Goal: Task Accomplishment & Management: Use online tool/utility

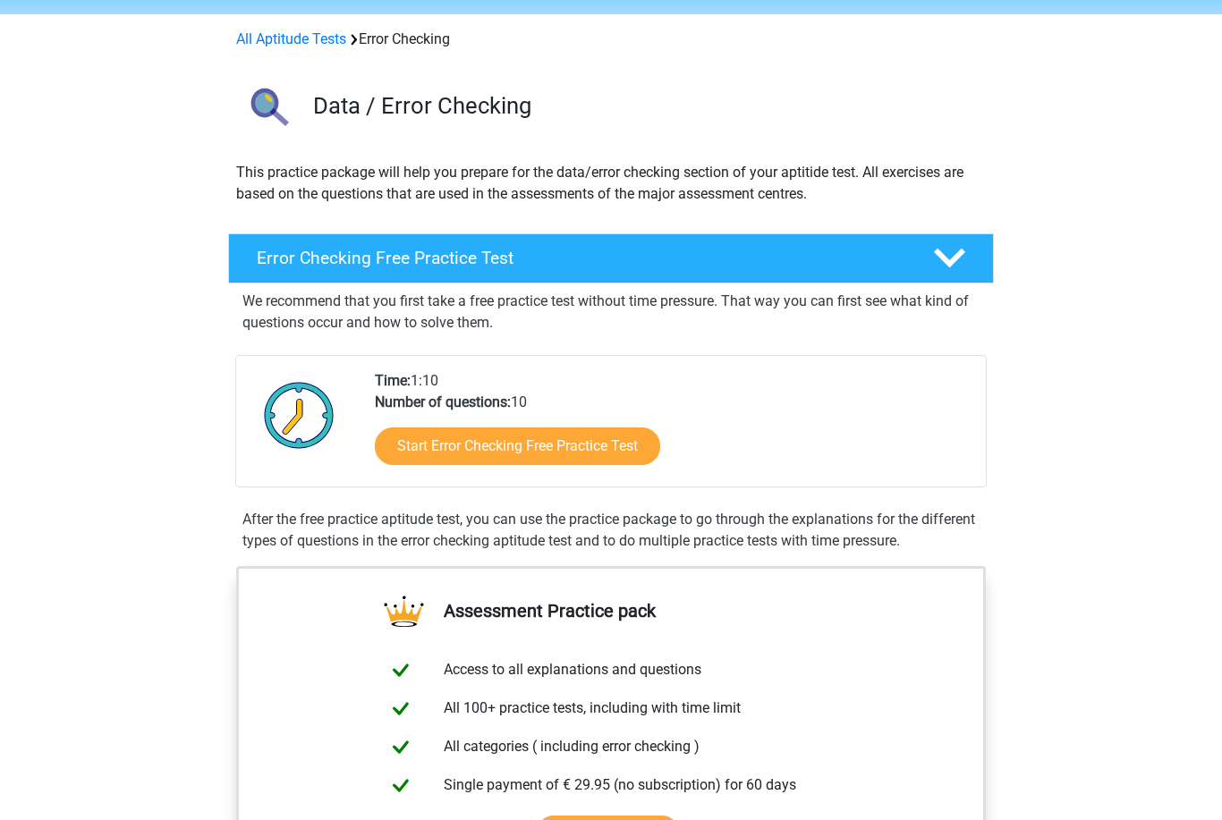
scroll to position [27, 0]
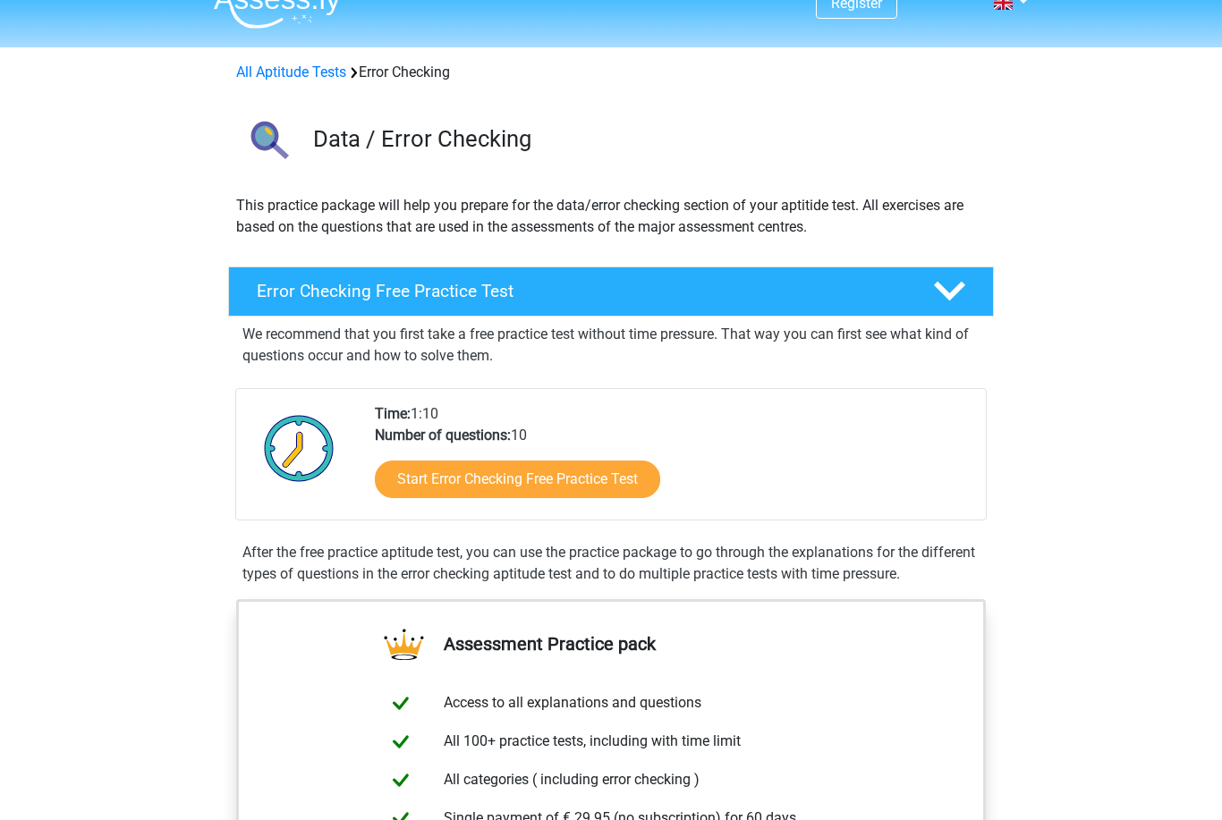
click at [562, 470] on link "Start Error Checking Free Practice Test" at bounding box center [517, 481] width 285 height 38
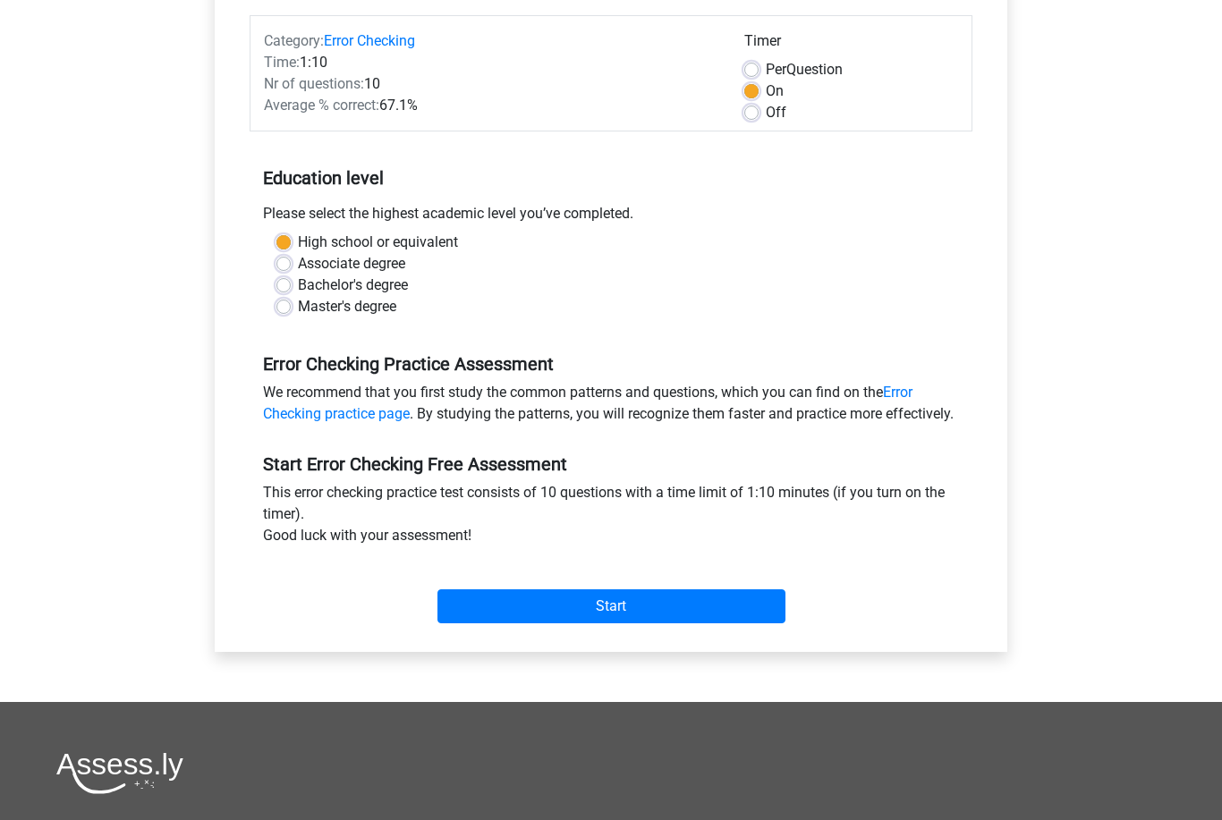
scroll to position [224, 0]
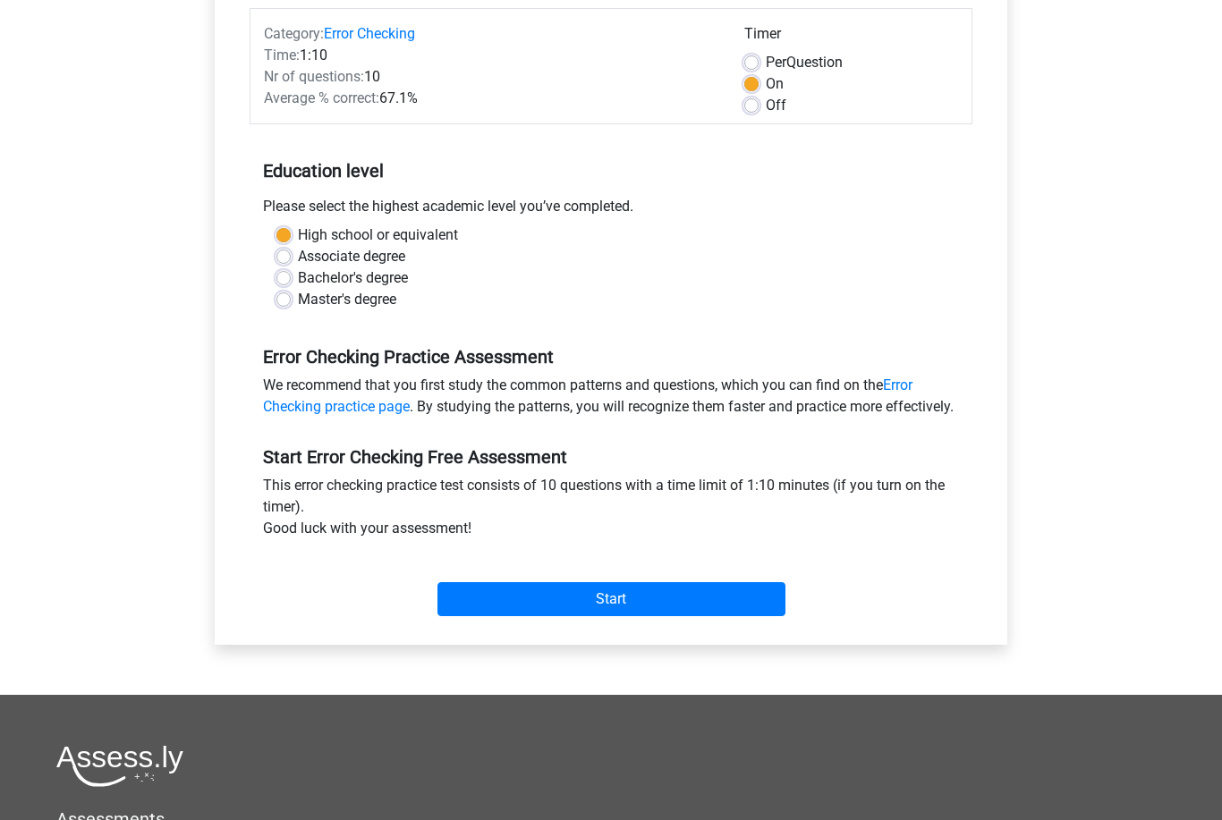
click at [522, 607] on input "Start" at bounding box center [611, 600] width 348 height 34
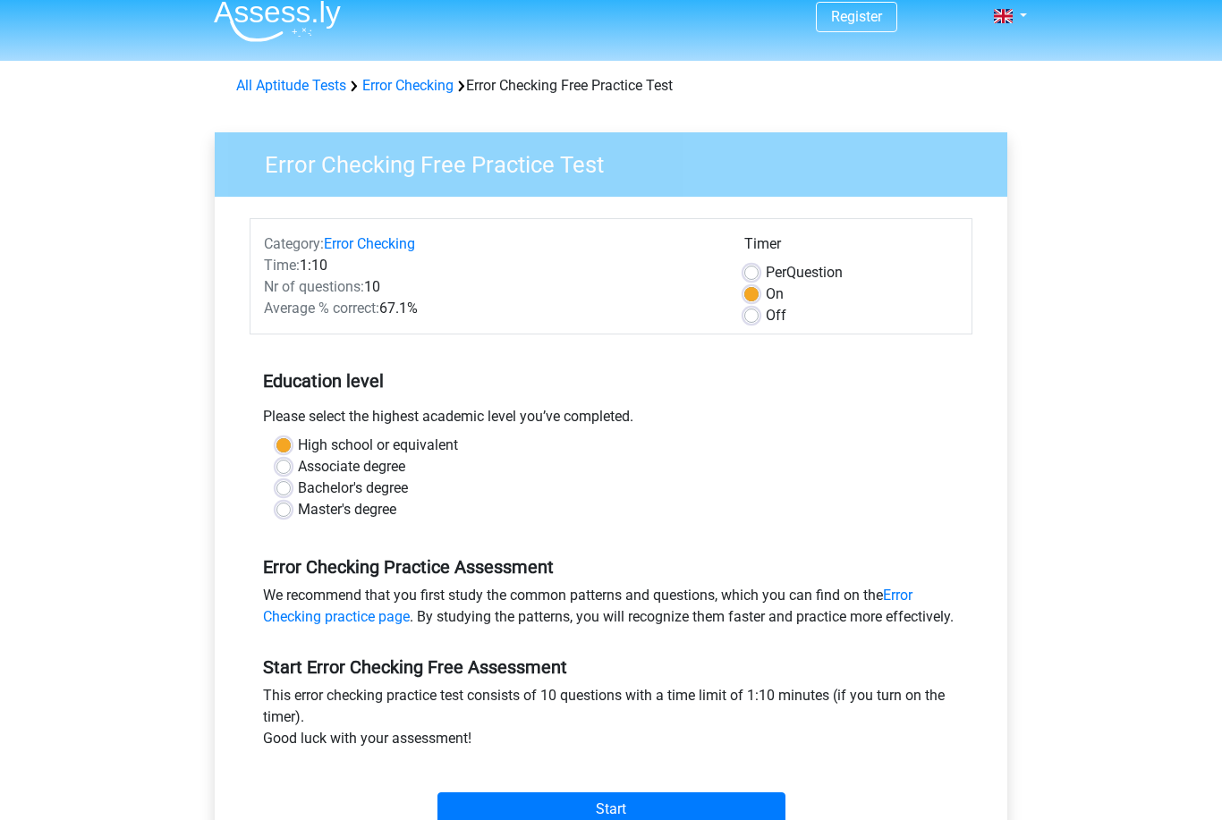
scroll to position [0, 0]
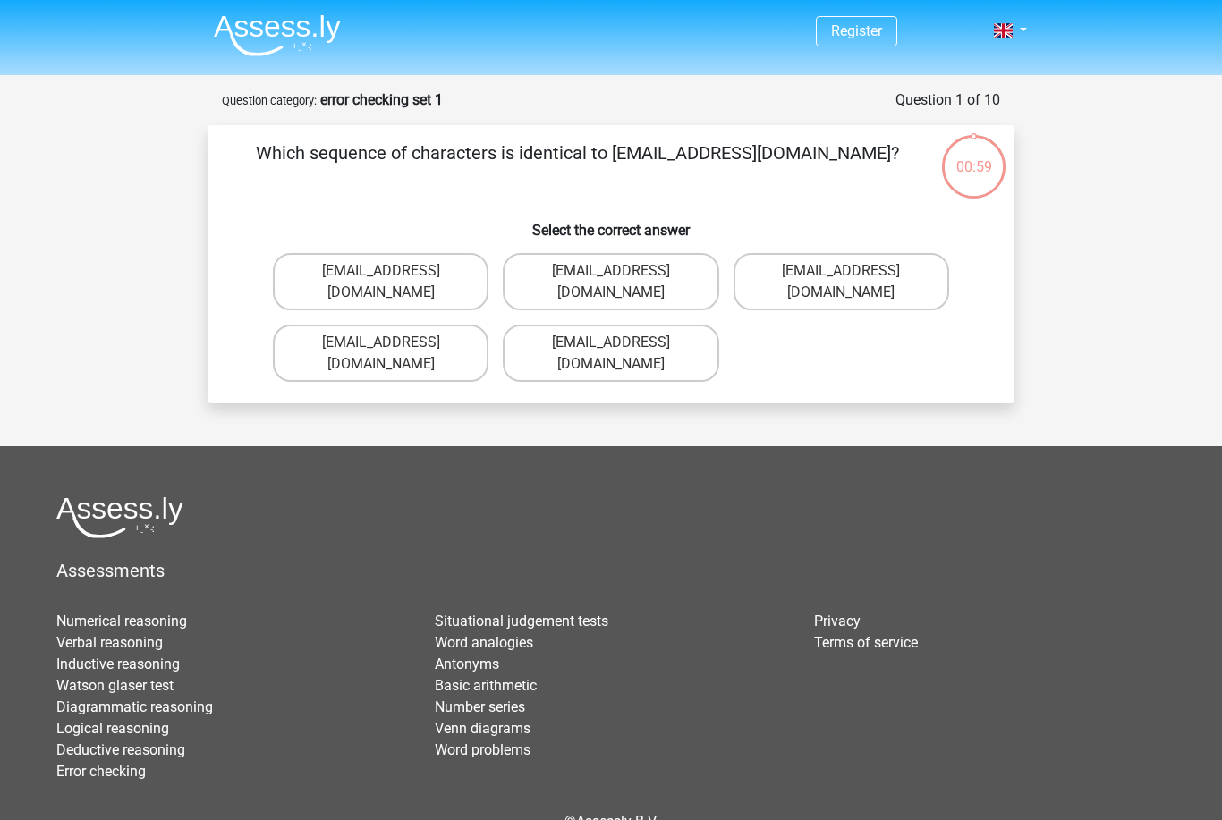
click at [428, 267] on label "Evie_Maede@jointmail.com.uk" at bounding box center [381, 281] width 216 height 57
click at [393, 271] on input "Evie_Maede@jointmail.com.uk" at bounding box center [387, 277] width 12 height 12
radio input "true"
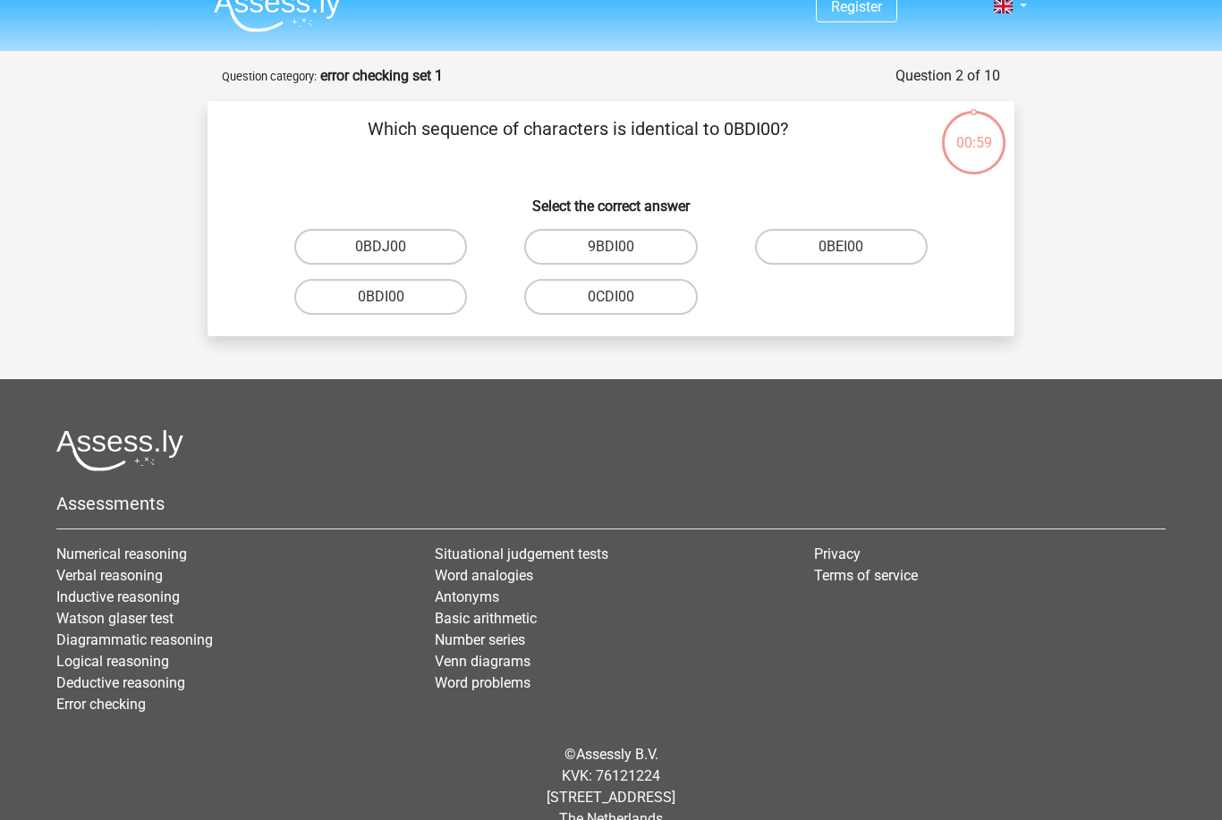
scroll to position [57, 0]
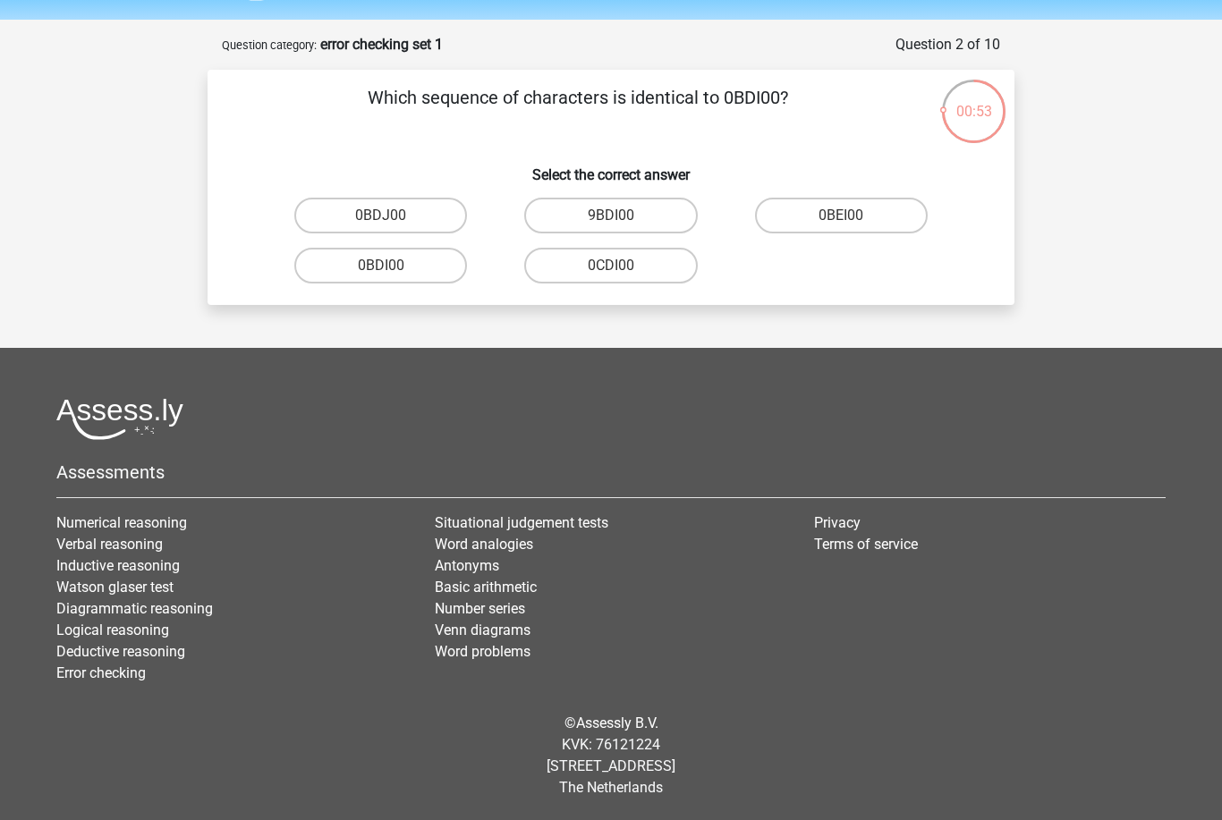
click at [420, 276] on label "0BDI00" at bounding box center [380, 266] width 173 height 36
click at [393, 276] on input "0BDI00" at bounding box center [387, 272] width 12 height 12
radio input "true"
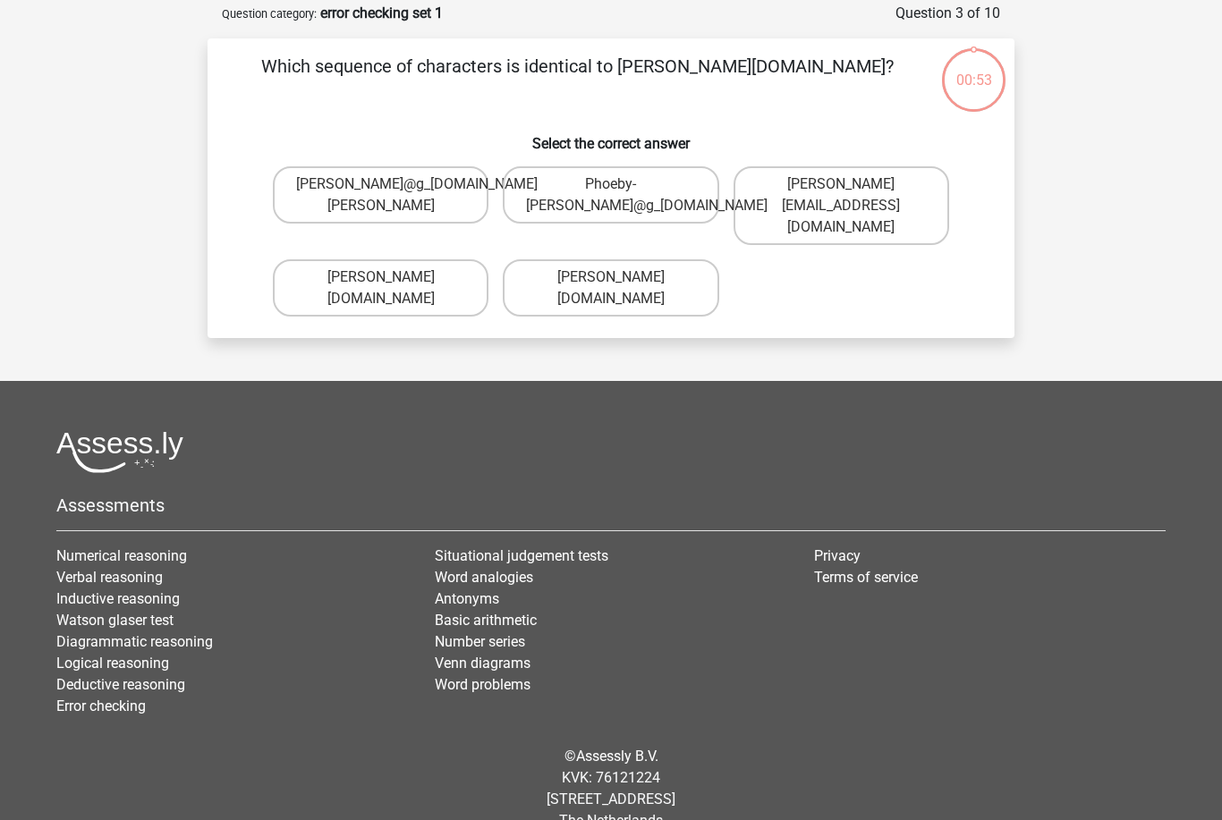
scroll to position [89, 0]
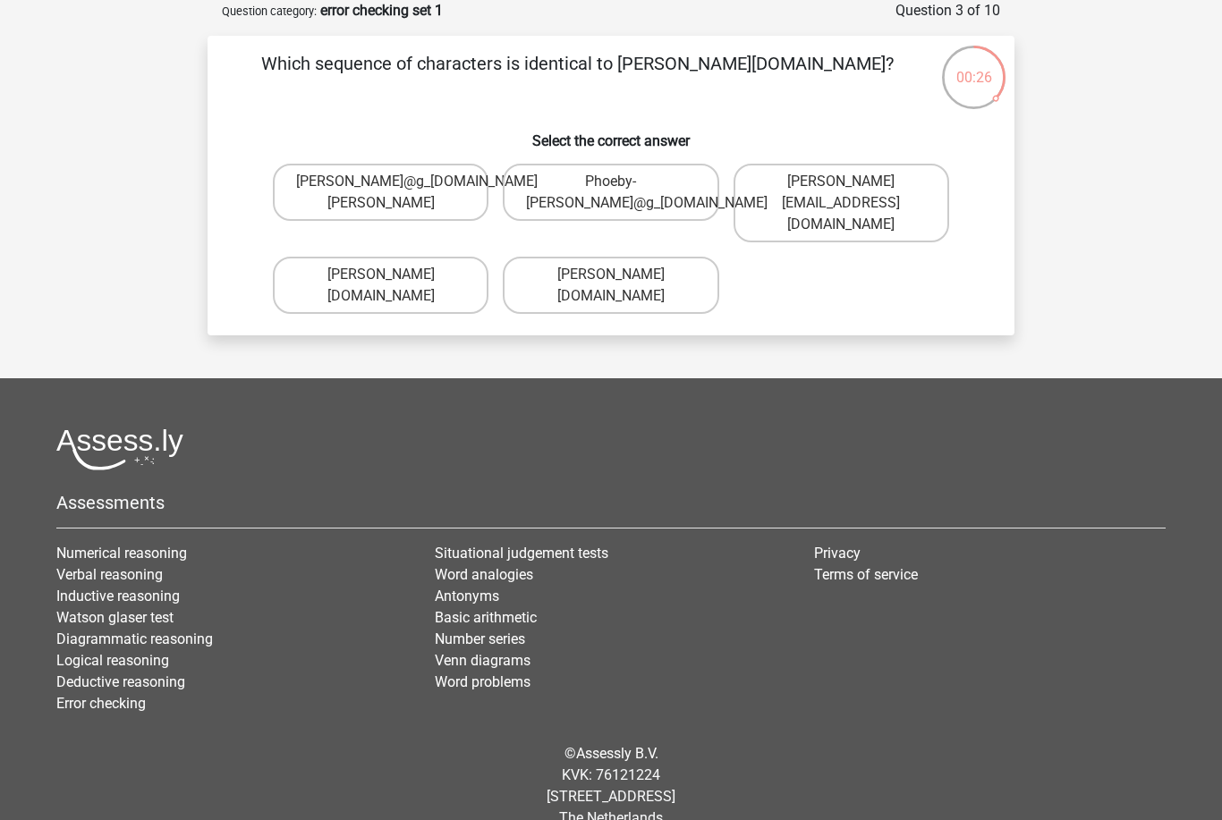
click at [614, 275] on input "Phoebe-Patterson@g_mail.gr" at bounding box center [617, 281] width 12 height 12
radio input "true"
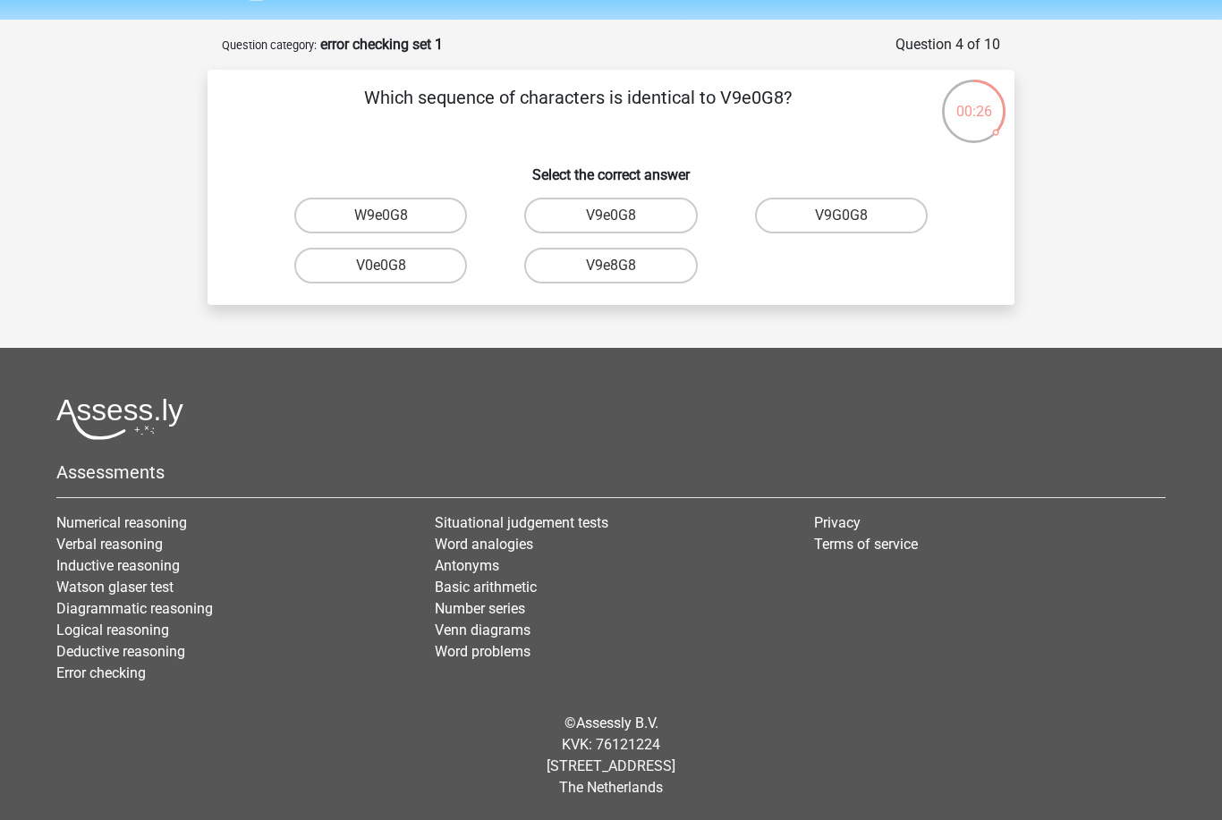
scroll to position [57, 0]
click at [657, 209] on label "V9e0G8" at bounding box center [610, 216] width 173 height 36
click at [623, 216] on input "V9e0G8" at bounding box center [617, 222] width 12 height 12
radio input "true"
click at [423, 222] on label "91051S" at bounding box center [380, 216] width 173 height 36
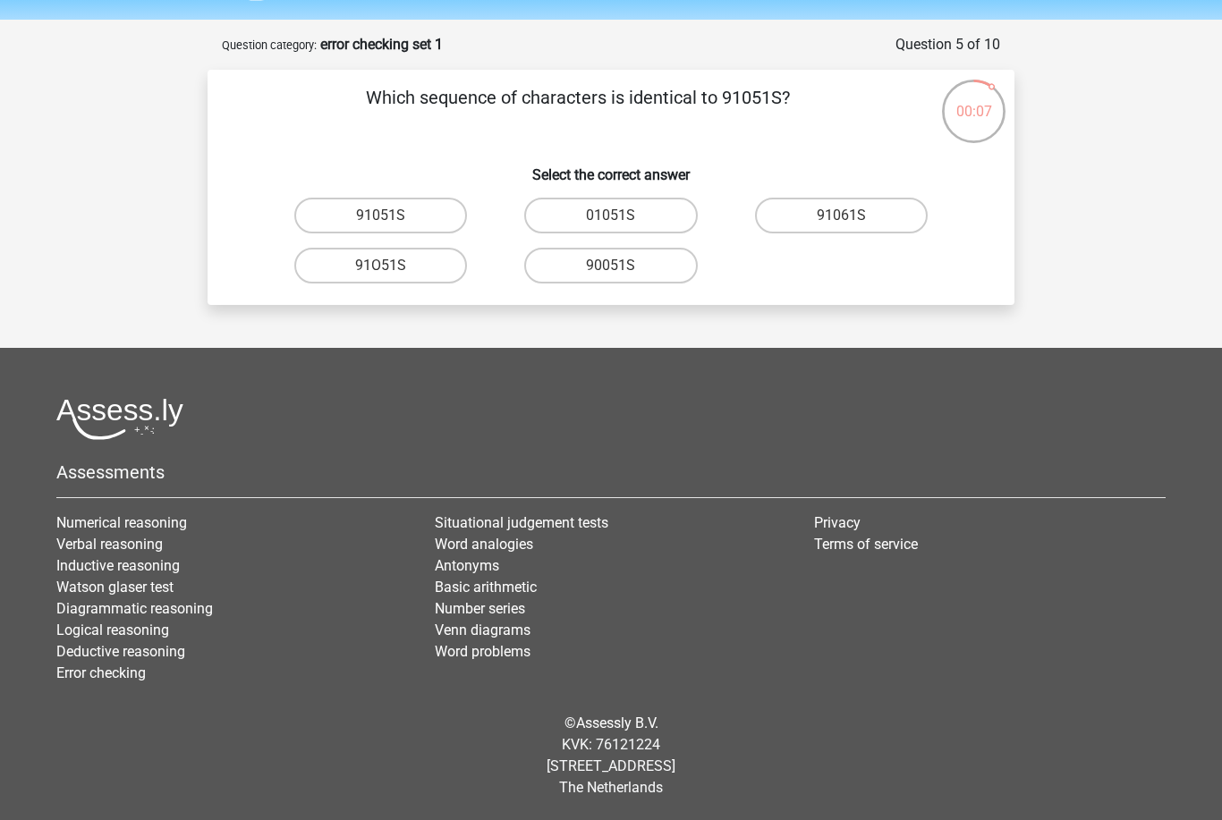
click at [393, 222] on input "91051S" at bounding box center [387, 222] width 12 height 12
radio input "true"
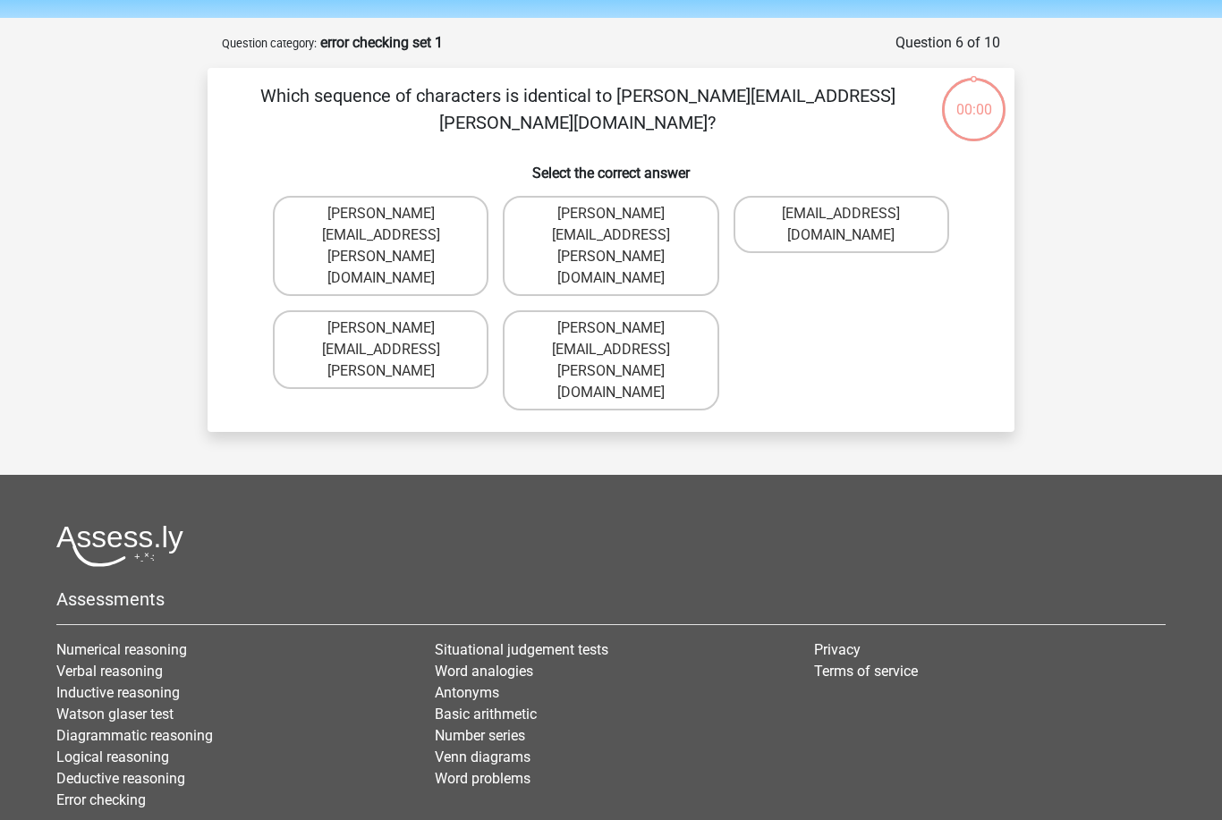
click at [778, 230] on label "[EMAIL_ADDRESS][DOMAIN_NAME]" at bounding box center [842, 224] width 216 height 57
click at [841, 225] on input "[EMAIL_ADDRESS][DOMAIN_NAME]" at bounding box center [847, 220] width 12 height 12
radio input "true"
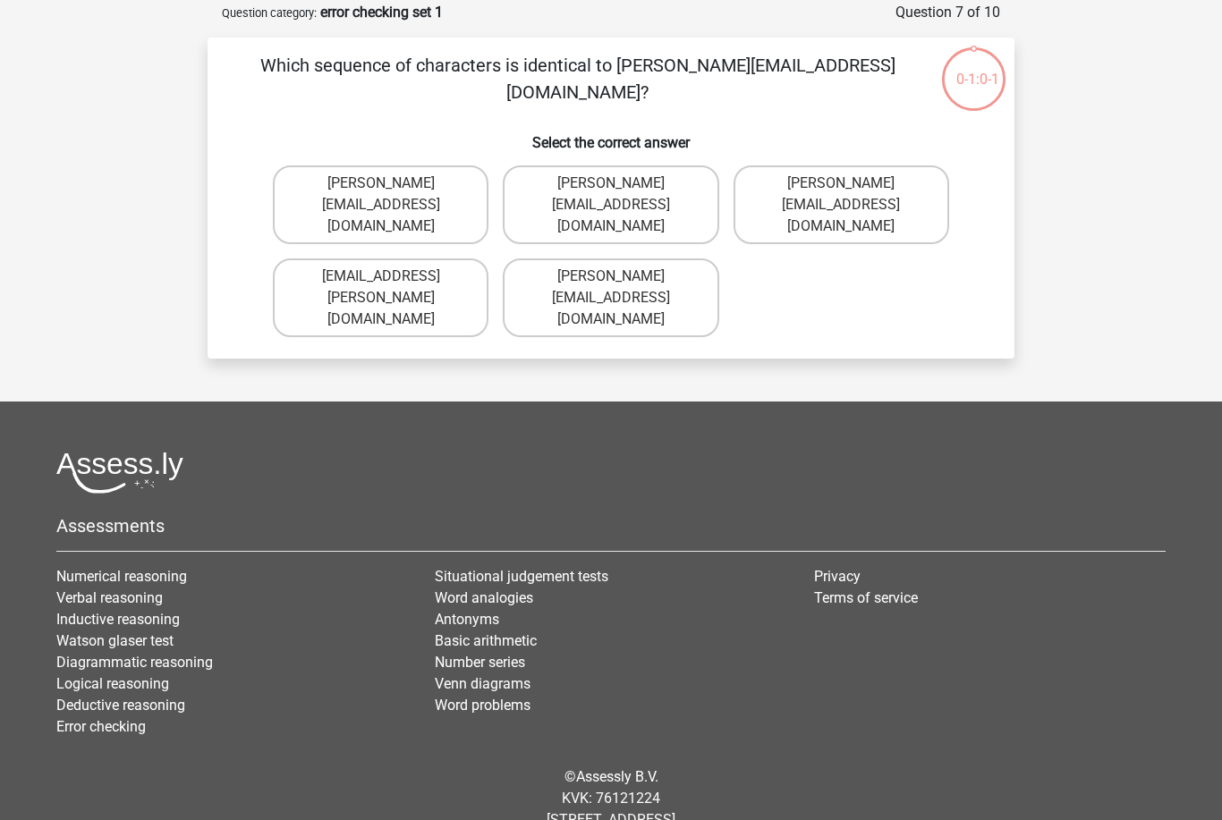
scroll to position [89, 0]
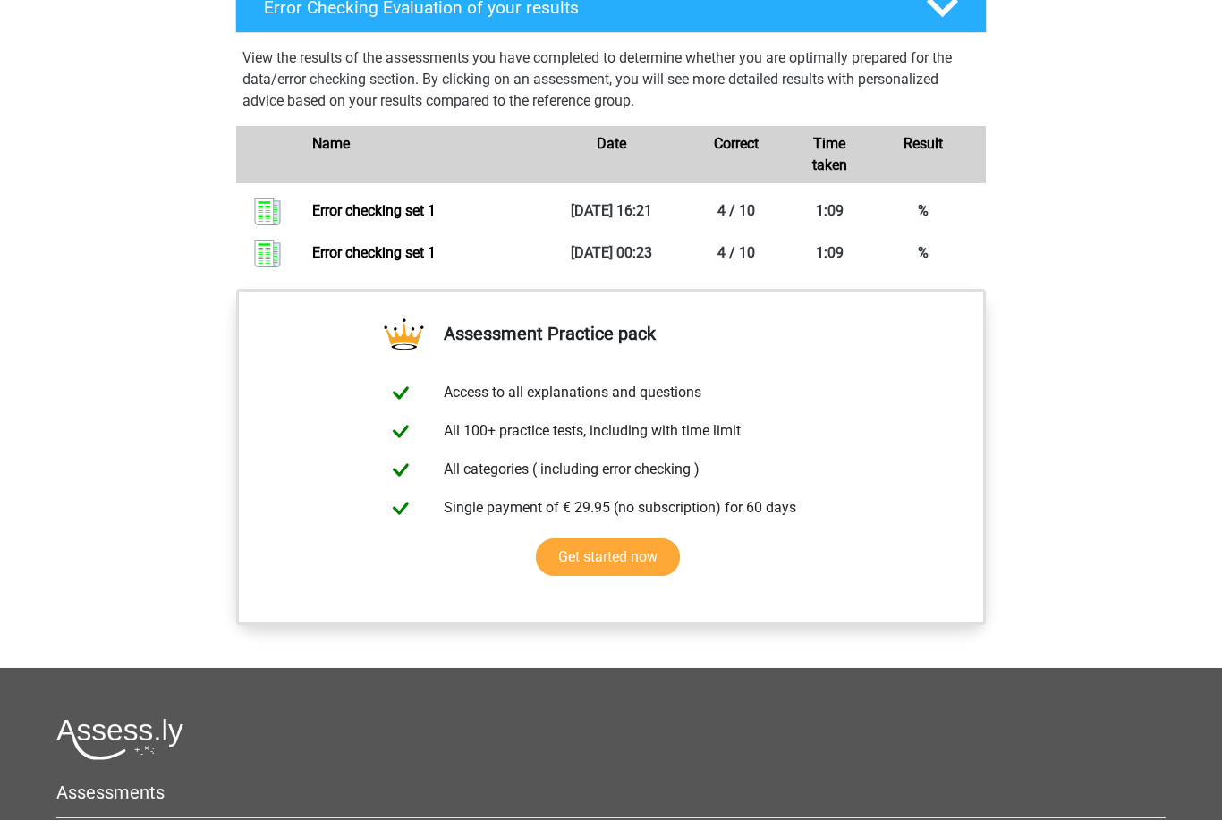
scroll to position [1207, 0]
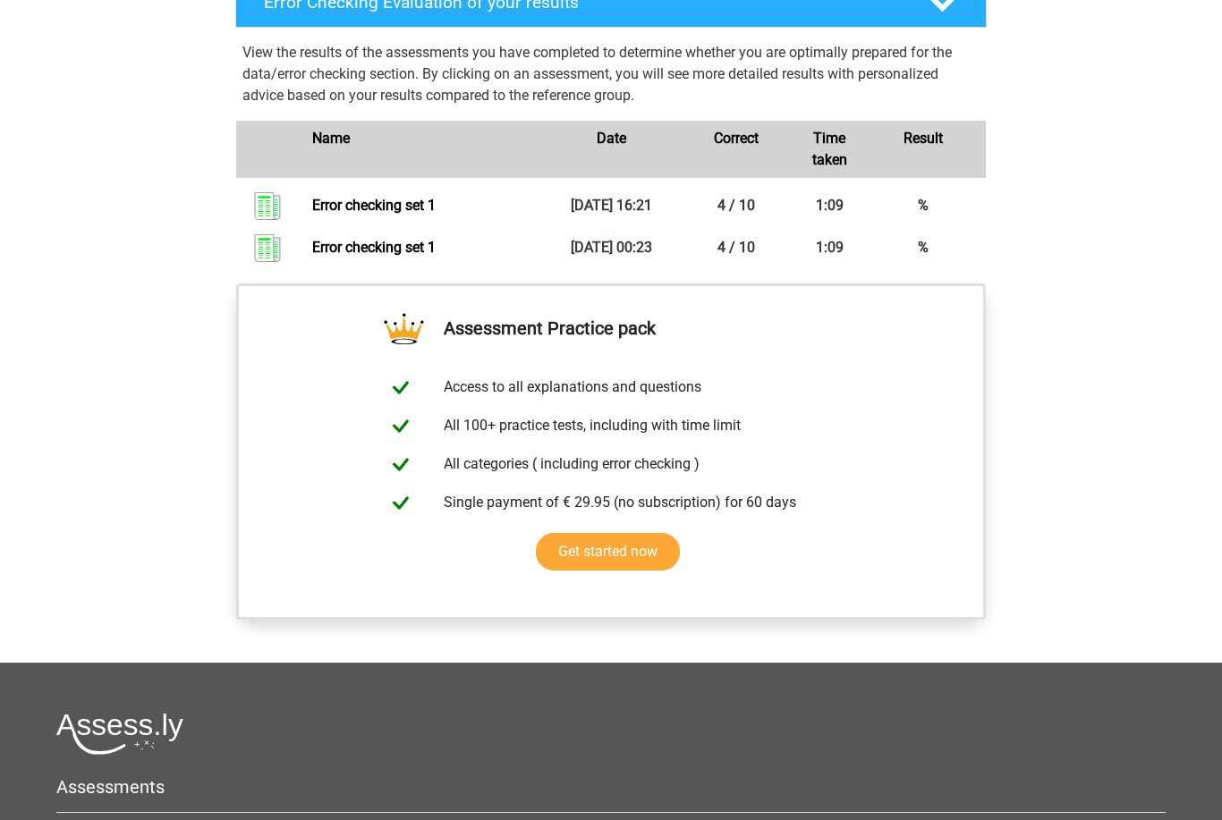
click at [436, 256] on link "Error checking set 1" at bounding box center [373, 247] width 123 height 17
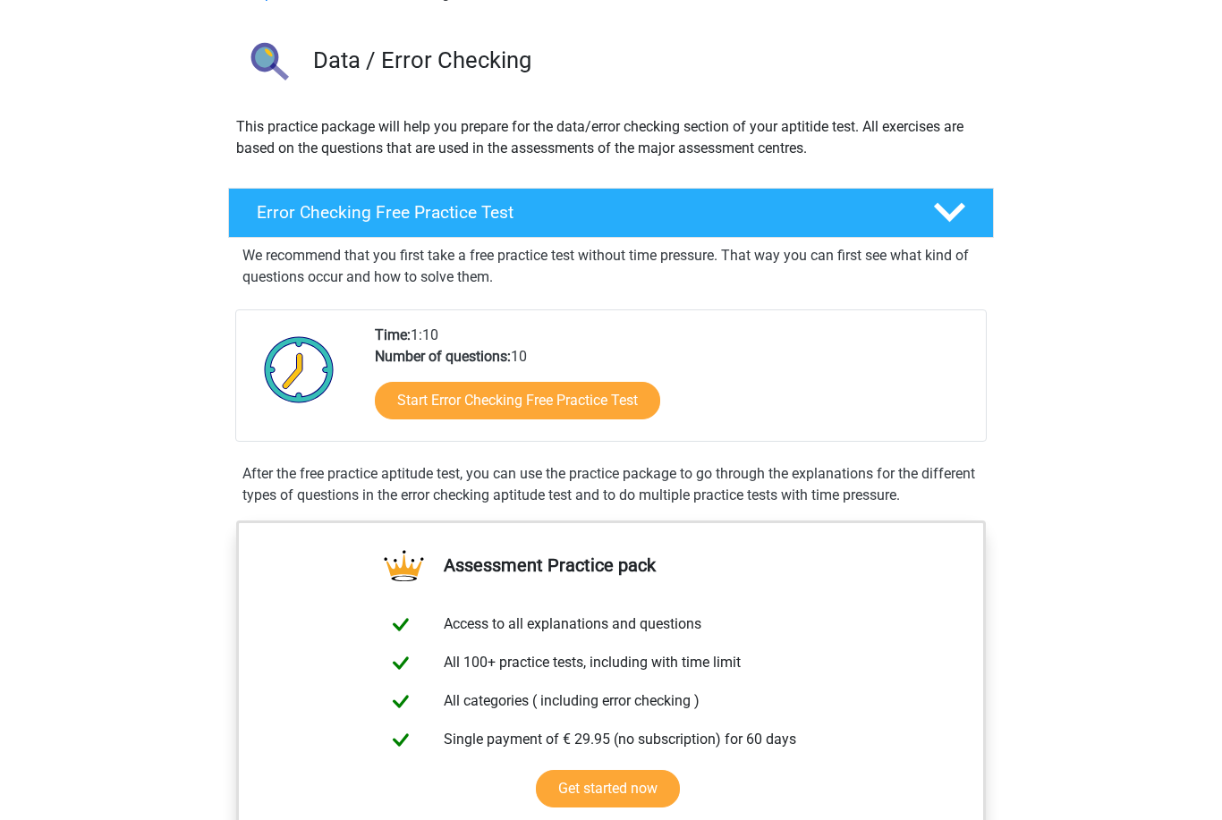
scroll to position [0, 0]
